Goal: Information Seeking & Learning: Learn about a topic

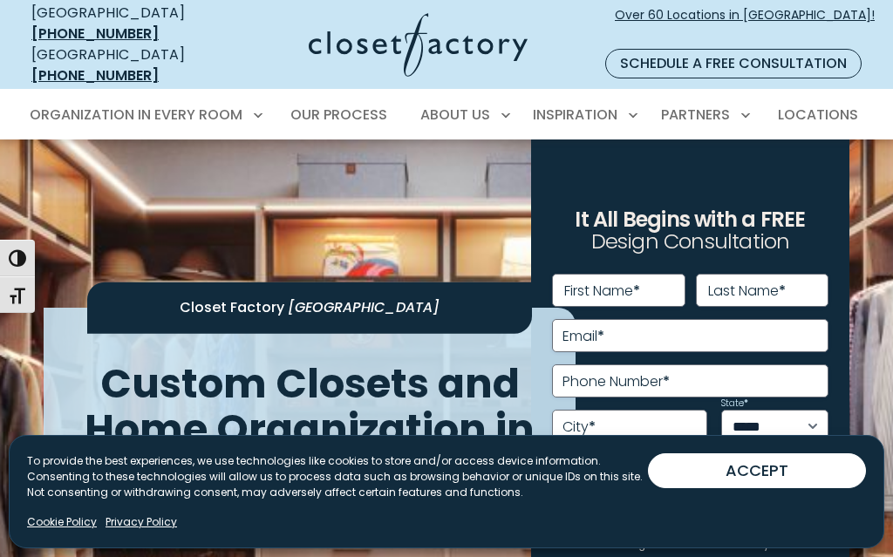
click at [557, 149] on div "**********" at bounding box center [690, 412] width 318 height 545
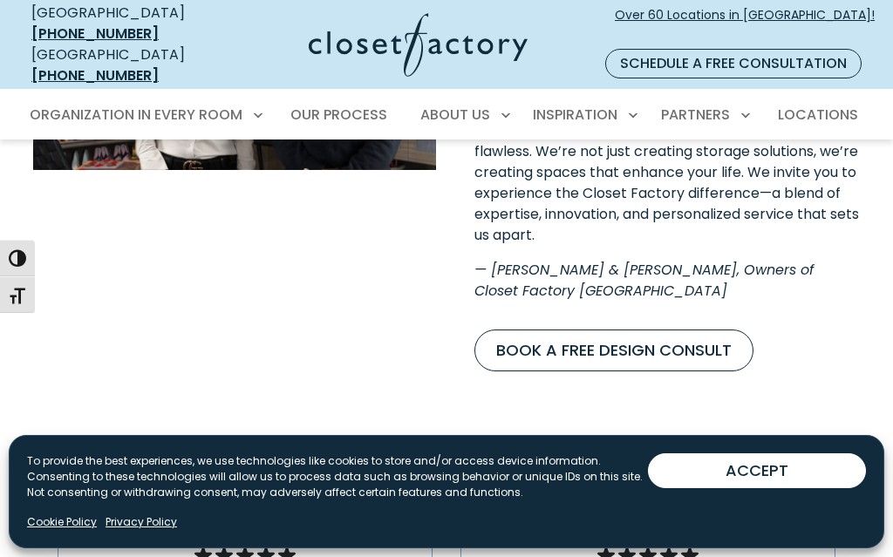
scroll to position [3007, 0]
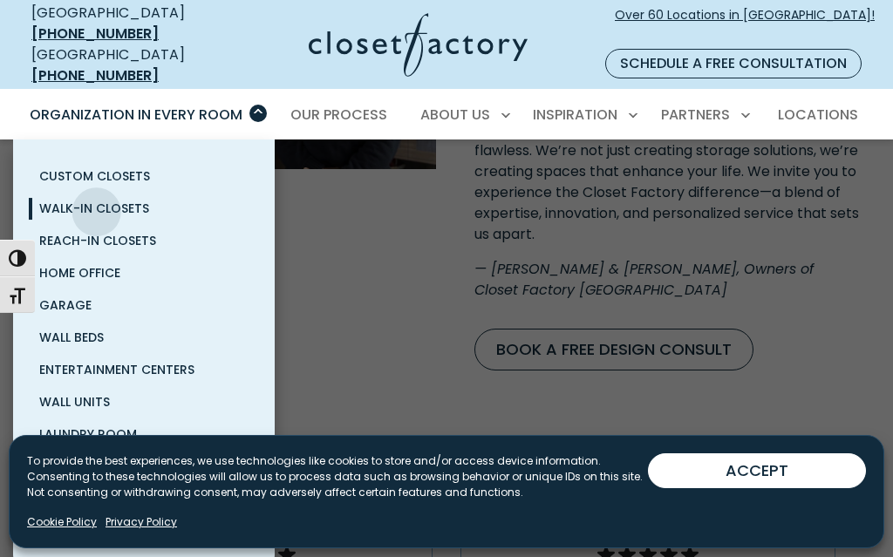
click at [97, 200] on span "Walk-In Closets" at bounding box center [94, 208] width 110 height 17
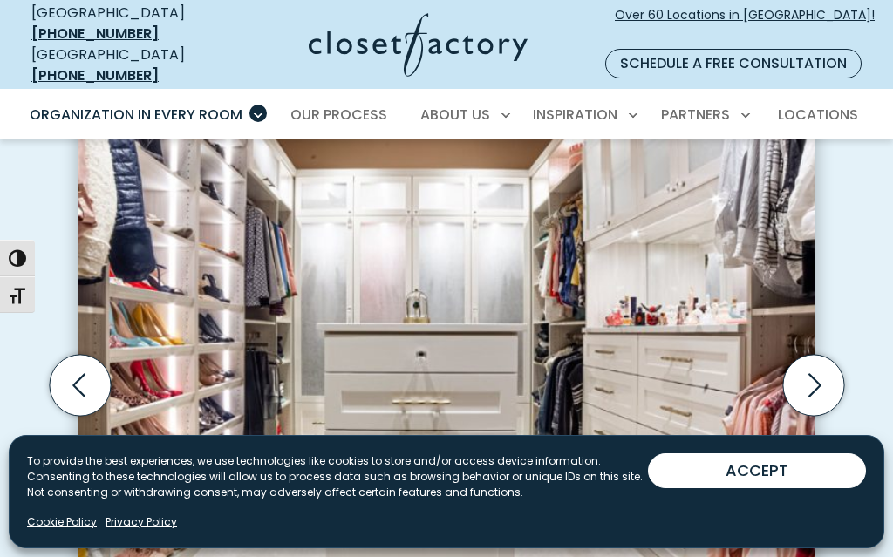
scroll to position [513, 0]
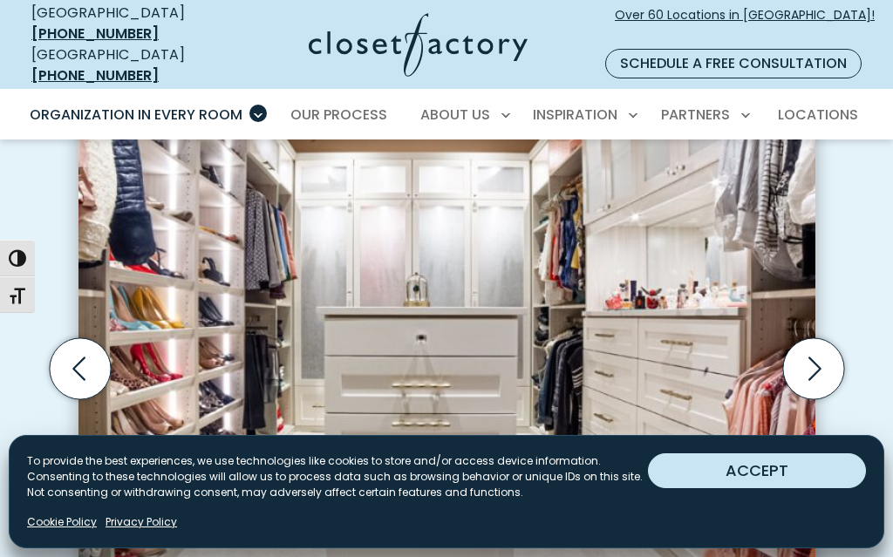
click at [778, 469] on button "ACCEPT" at bounding box center [757, 471] width 218 height 35
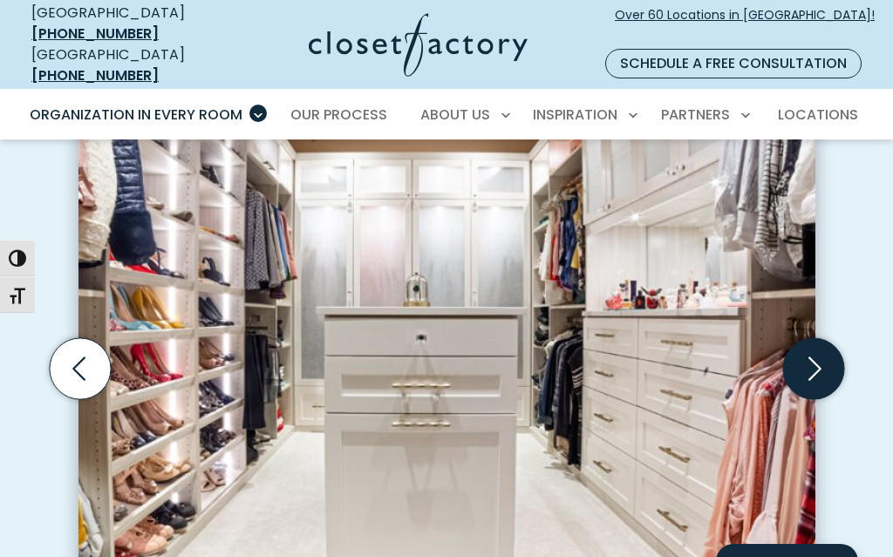
click at [814, 345] on icon "Next slide" at bounding box center [812, 368] width 61 height 61
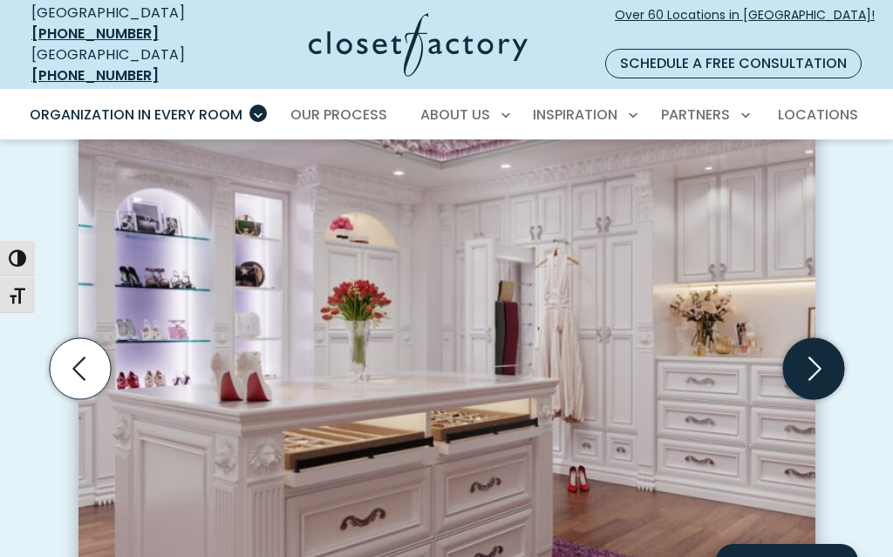
click at [814, 345] on icon "Next slide" at bounding box center [812, 368] width 61 height 61
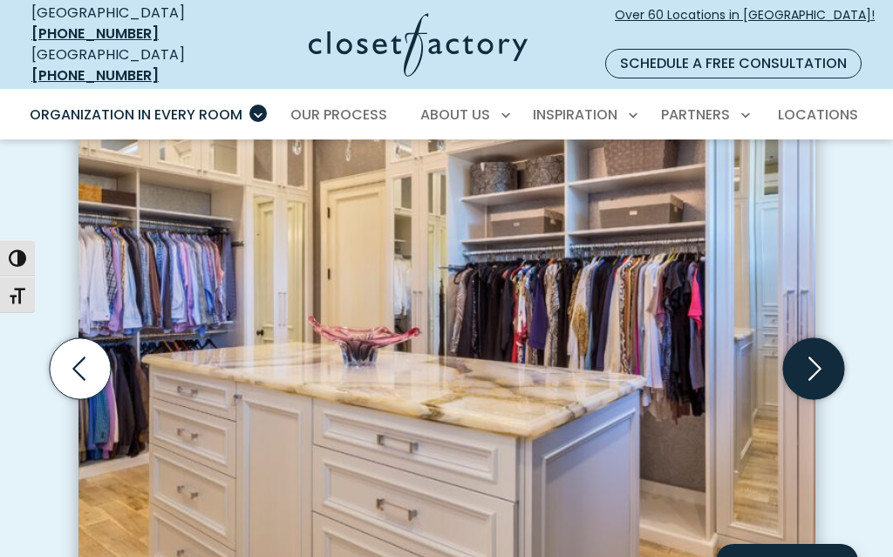
click at [814, 345] on icon "Next slide" at bounding box center [812, 368] width 61 height 61
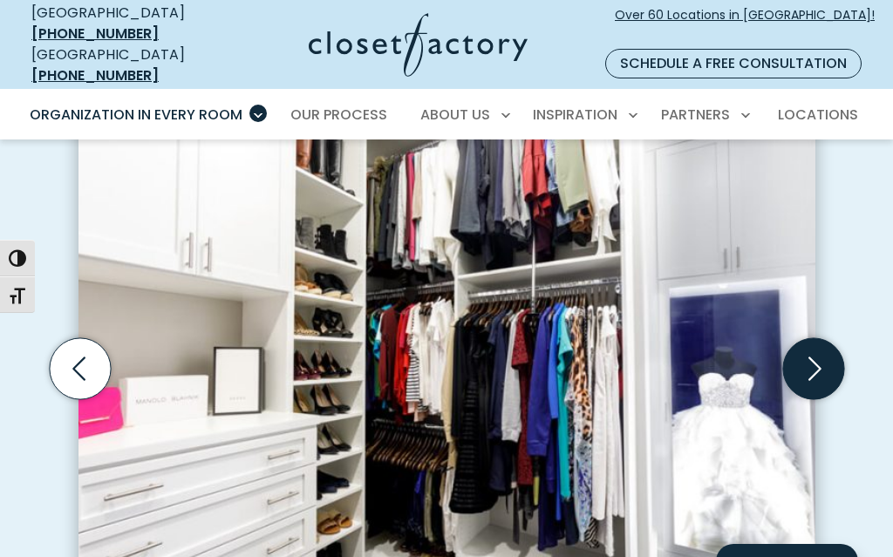
click at [814, 345] on icon "Next slide" at bounding box center [812, 368] width 61 height 61
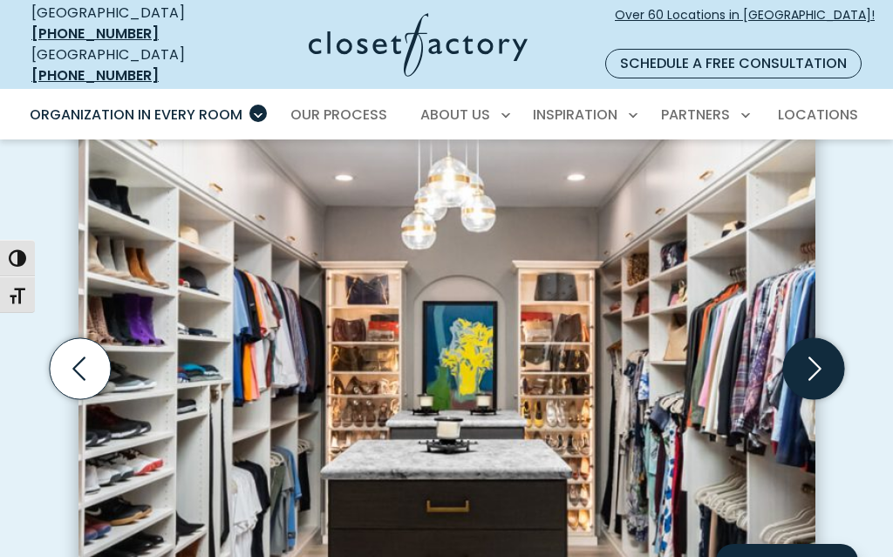
click at [814, 345] on icon "Next slide" at bounding box center [812, 368] width 61 height 61
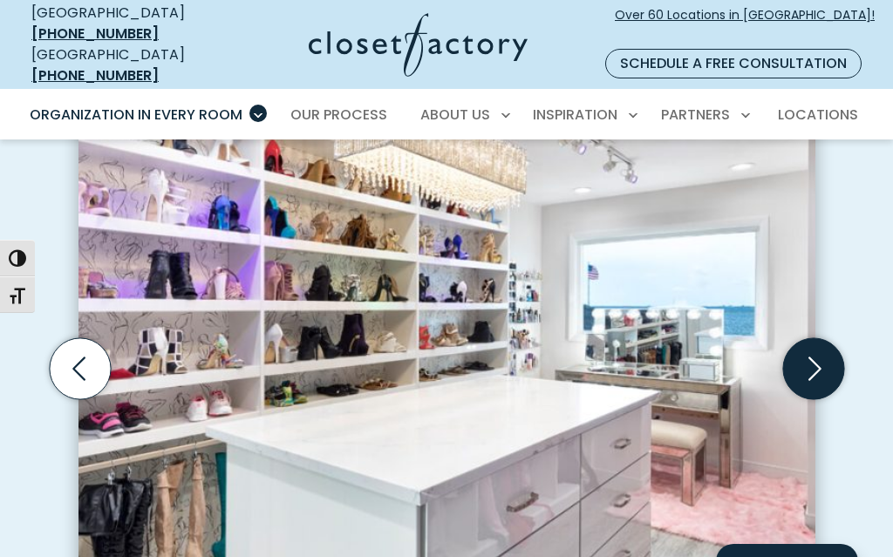
click at [814, 345] on icon "Next slide" at bounding box center [812, 368] width 61 height 61
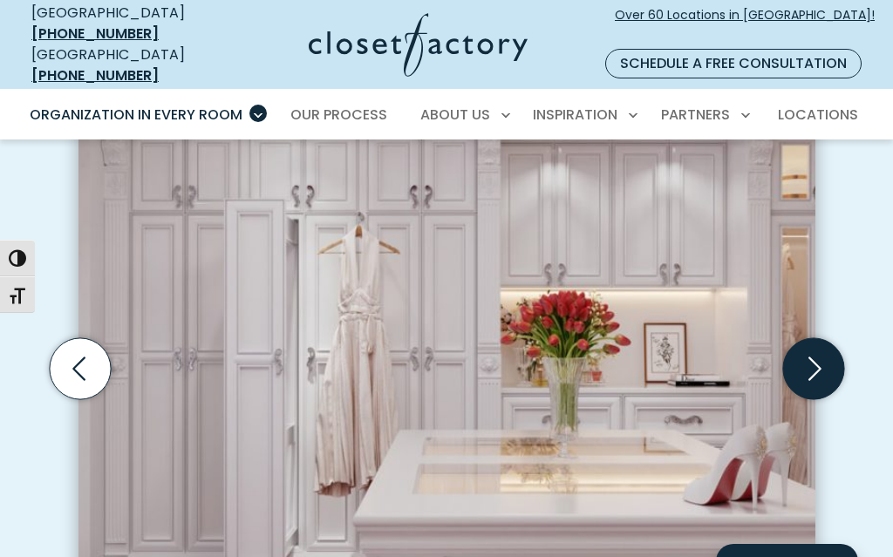
click at [814, 345] on icon "Next slide" at bounding box center [812, 368] width 61 height 61
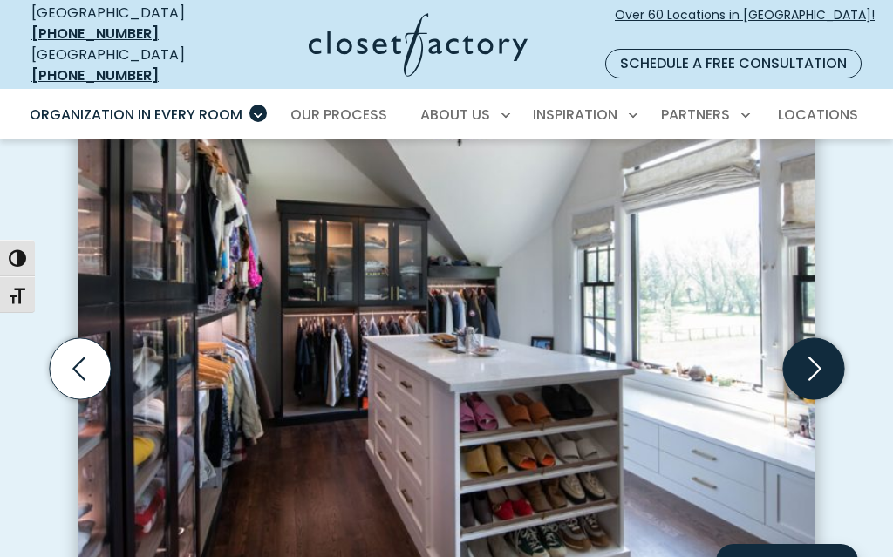
click at [814, 345] on icon "Next slide" at bounding box center [812, 368] width 61 height 61
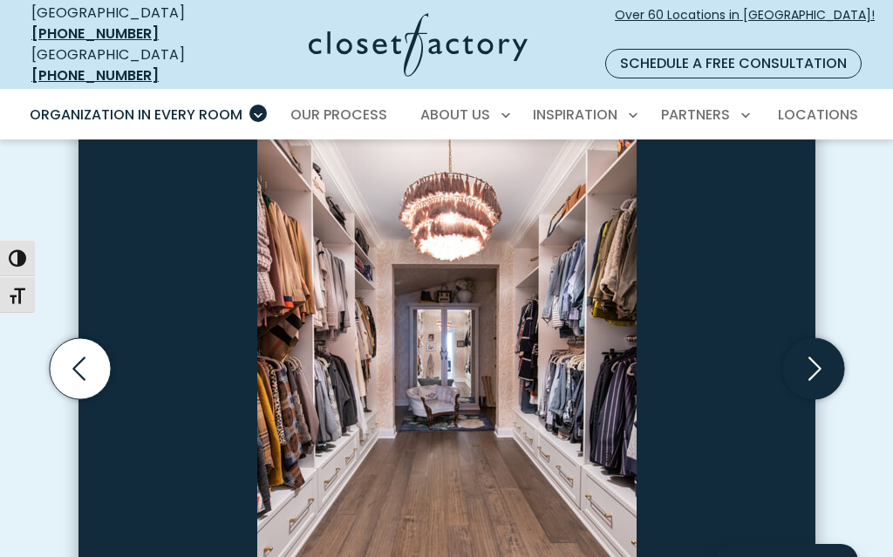
click at [814, 345] on icon "Next slide" at bounding box center [812, 368] width 61 height 61
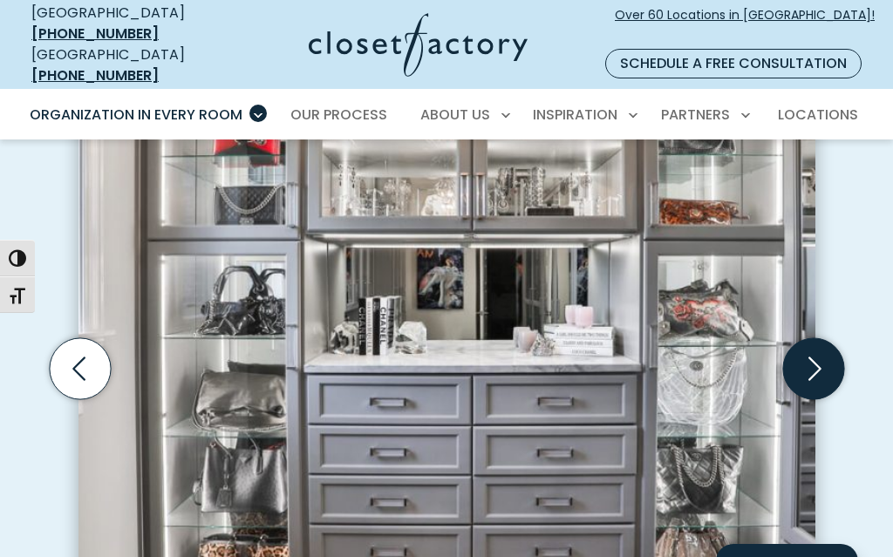
click at [809, 349] on icon "Next slide" at bounding box center [812, 368] width 61 height 61
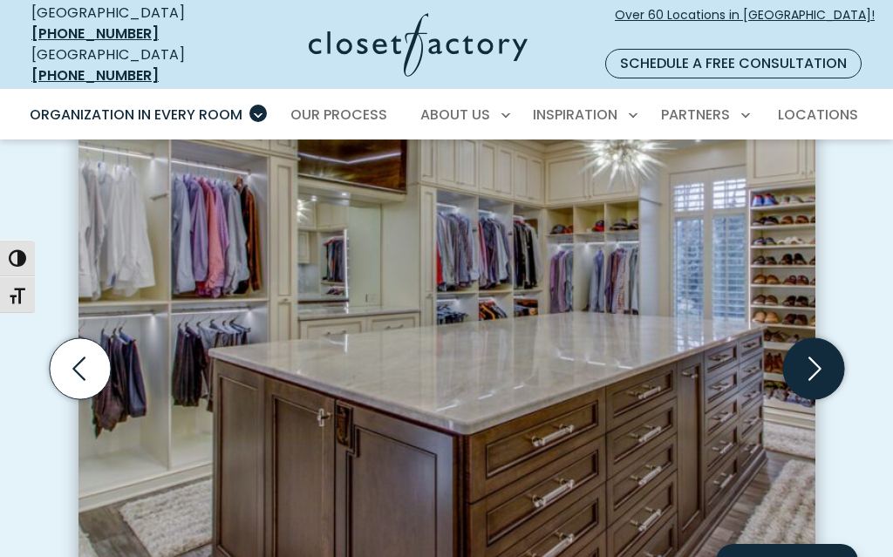
click at [809, 349] on icon "Next slide" at bounding box center [812, 368] width 61 height 61
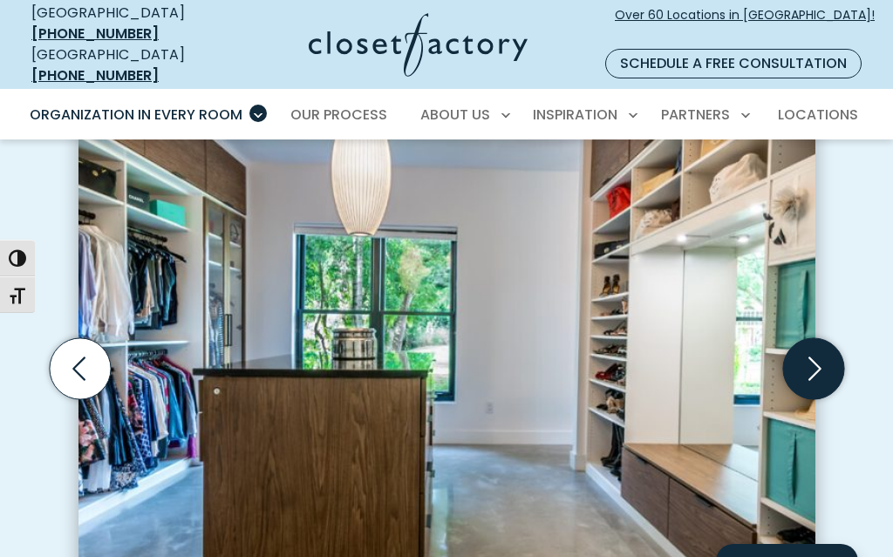
click at [809, 349] on icon "Next slide" at bounding box center [812, 368] width 61 height 61
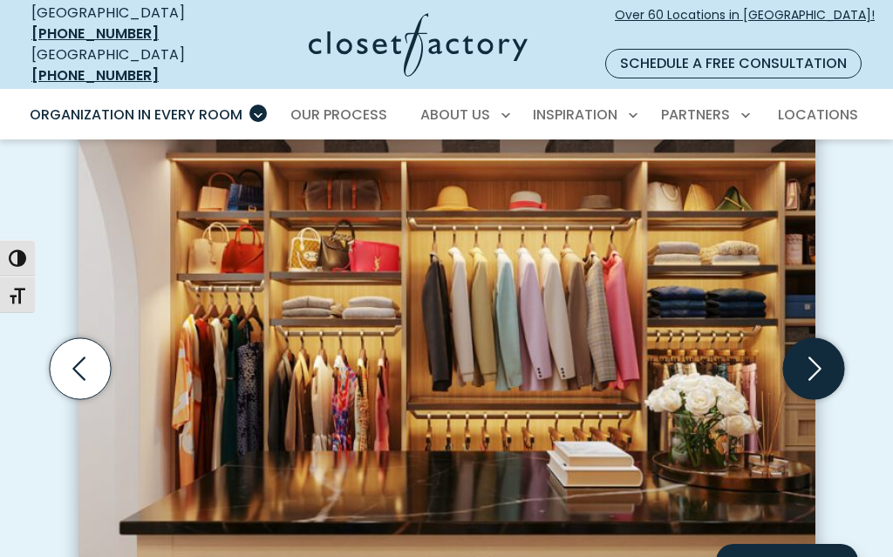
click at [809, 349] on icon "Next slide" at bounding box center [812, 368] width 61 height 61
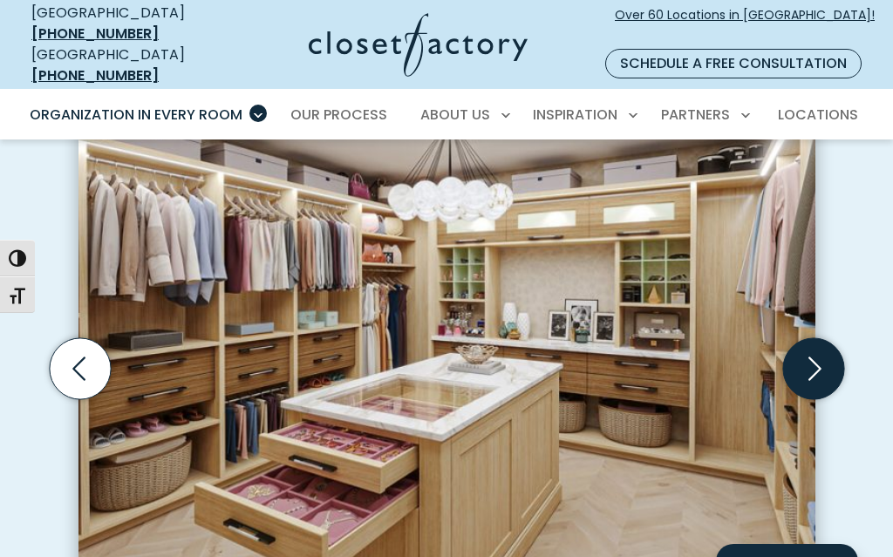
click at [809, 349] on icon "Next slide" at bounding box center [812, 368] width 61 height 61
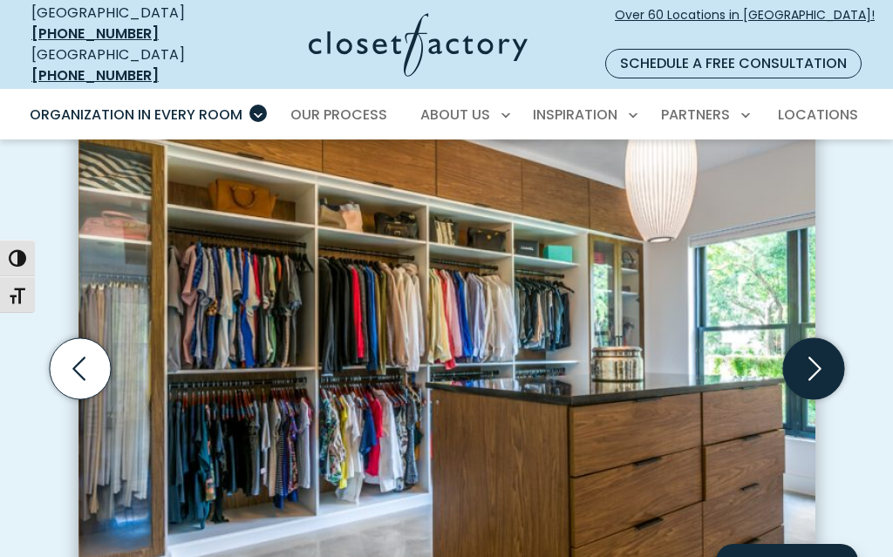
click at [809, 349] on icon "Next slide" at bounding box center [812, 368] width 61 height 61
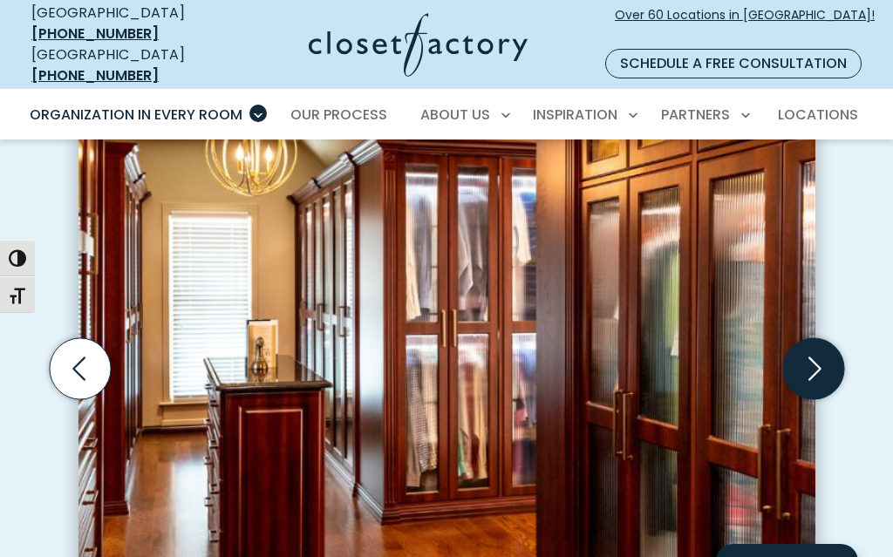
click at [809, 349] on icon "Next slide" at bounding box center [812, 368] width 61 height 61
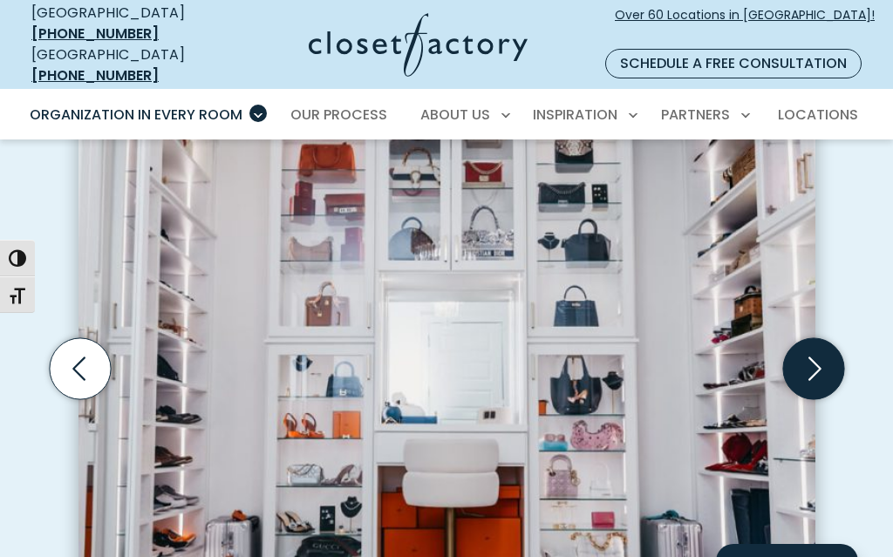
click at [809, 349] on icon "Next slide" at bounding box center [812, 368] width 61 height 61
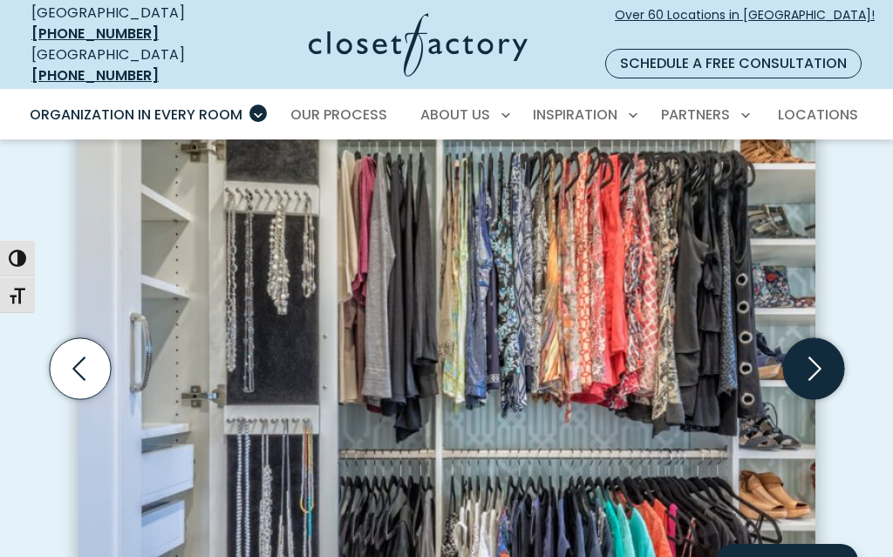
click at [809, 349] on icon "Next slide" at bounding box center [812, 368] width 61 height 61
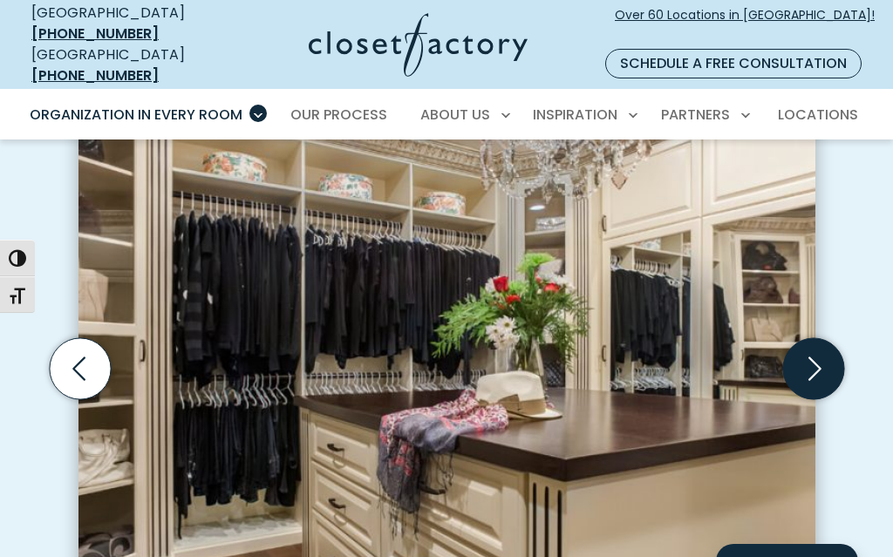
click at [809, 349] on icon "Next slide" at bounding box center [812, 368] width 61 height 61
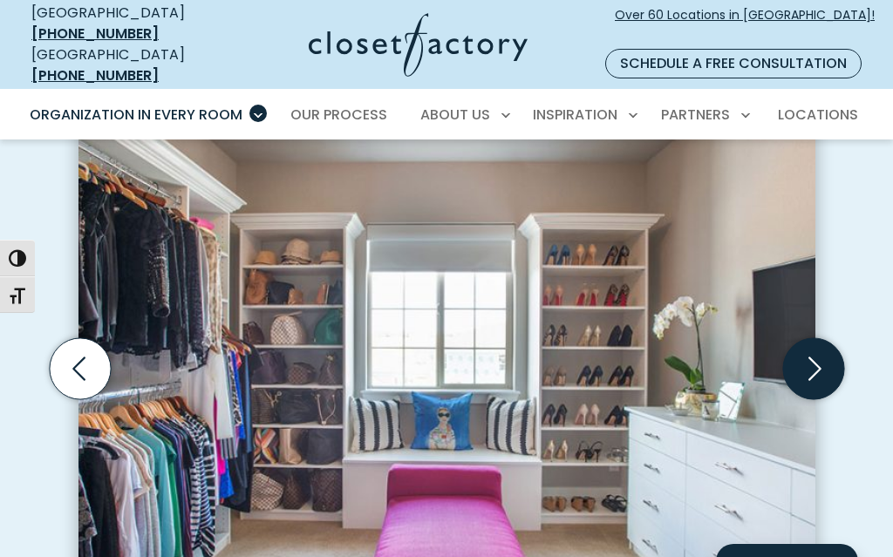
click at [809, 349] on icon "Next slide" at bounding box center [812, 368] width 61 height 61
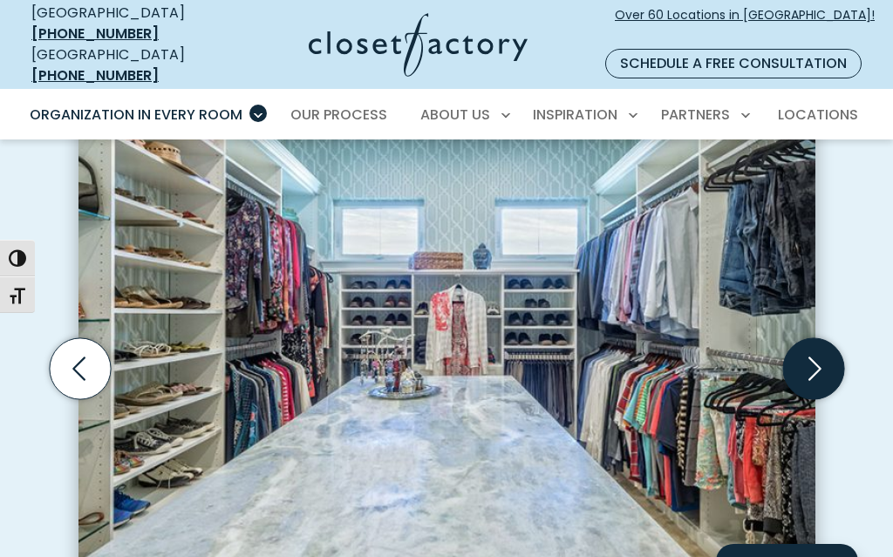
click at [809, 349] on icon "Next slide" at bounding box center [812, 368] width 61 height 61
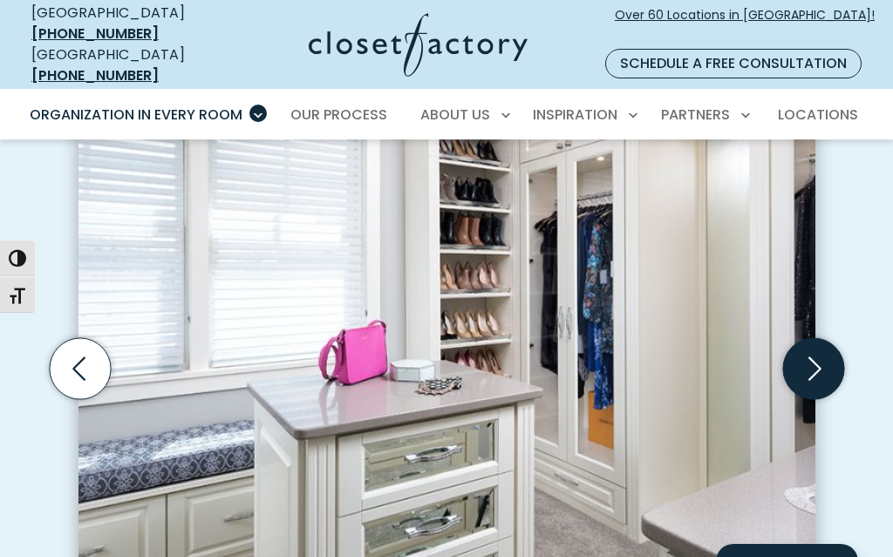
click at [808, 349] on icon "Next slide" at bounding box center [812, 368] width 61 height 61
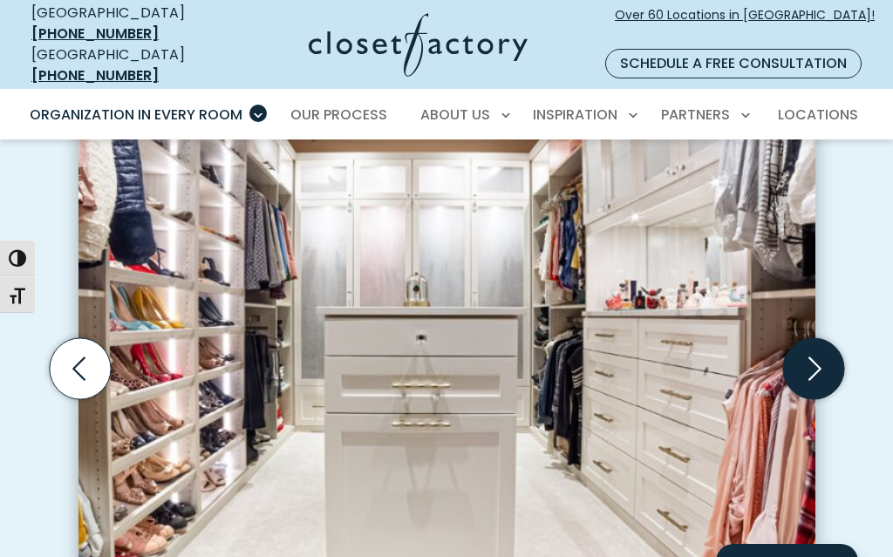
click at [808, 349] on icon "Next slide" at bounding box center [812, 368] width 61 height 61
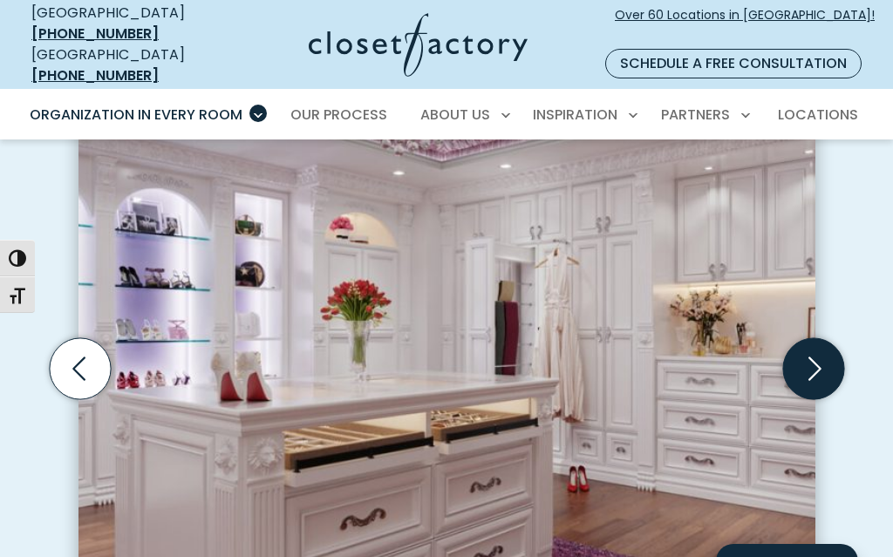
click at [808, 349] on icon "Next slide" at bounding box center [812, 368] width 61 height 61
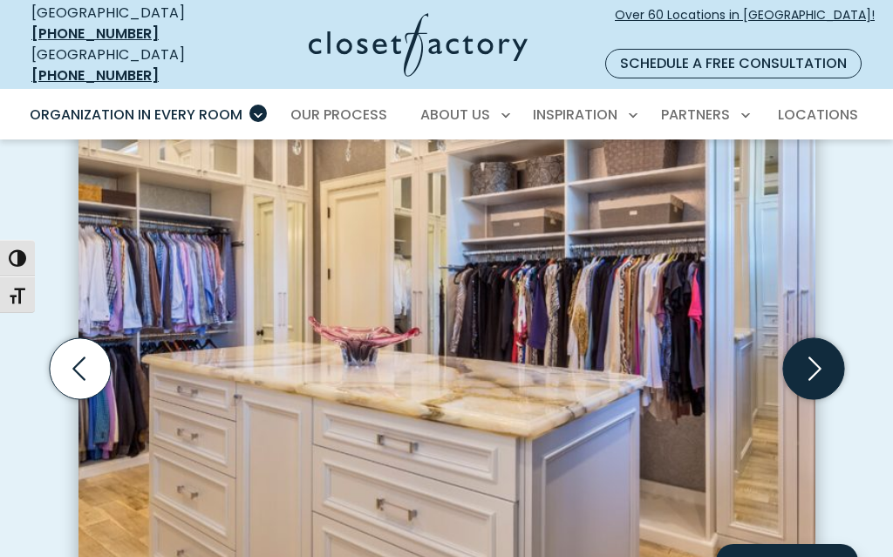
click at [808, 349] on icon "Next slide" at bounding box center [812, 368] width 61 height 61
